Goal: Transaction & Acquisition: Purchase product/service

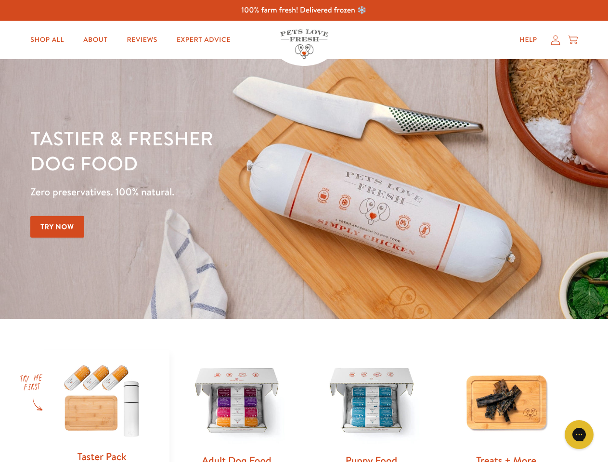
click at [304, 231] on div "Tastier & fresher dog food Zero preservatives. 100% natural. Try Now" at bounding box center [212, 189] width 365 height 127
click at [580, 435] on icon "Gorgias live chat" at bounding box center [579, 434] width 9 height 9
